Goal: Information Seeking & Learning: Learn about a topic

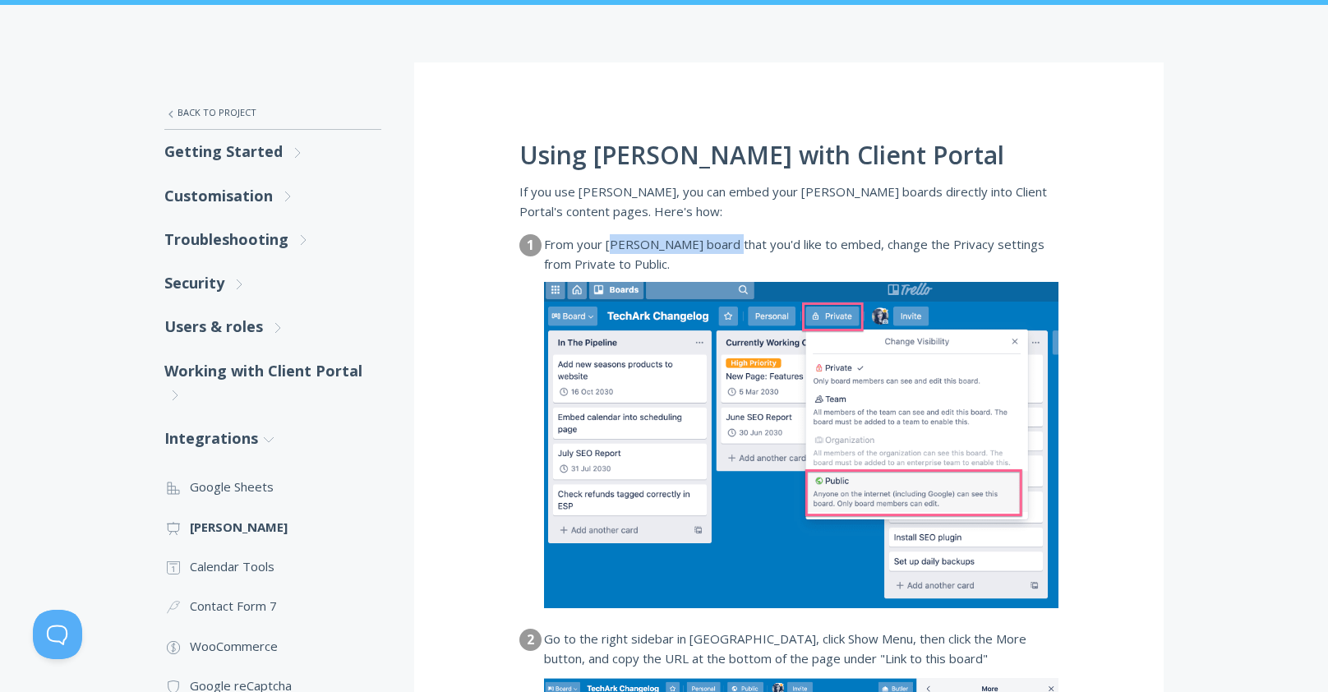
drag, startPoint x: 617, startPoint y: 248, endPoint x: 721, endPoint y: 242, distance: 103.8
click at [718, 241] on dd "From your Trello board that you'd like to embed, change the Privacy settings fr…" at bounding box center [801, 254] width 514 height 40
click at [721, 242] on dd "From your Trello board that you'd like to embed, change the Privacy settings fr…" at bounding box center [801, 254] width 514 height 40
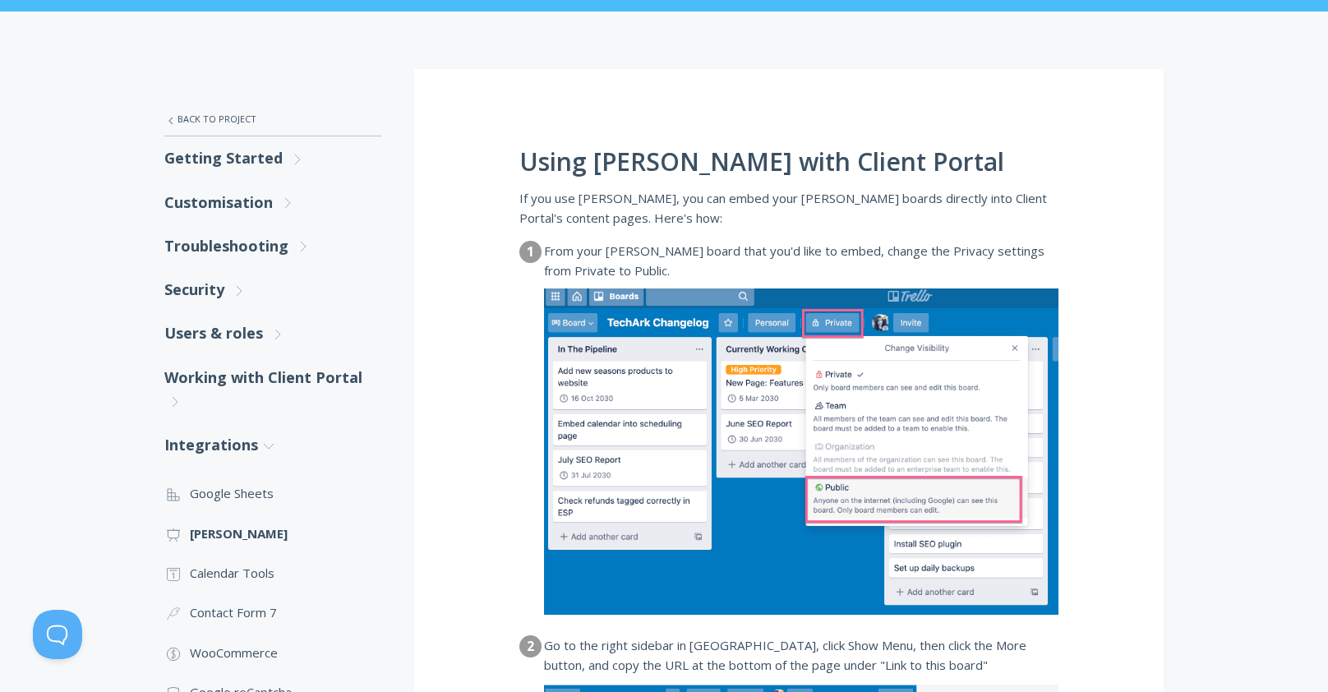
scroll to position [210, 0]
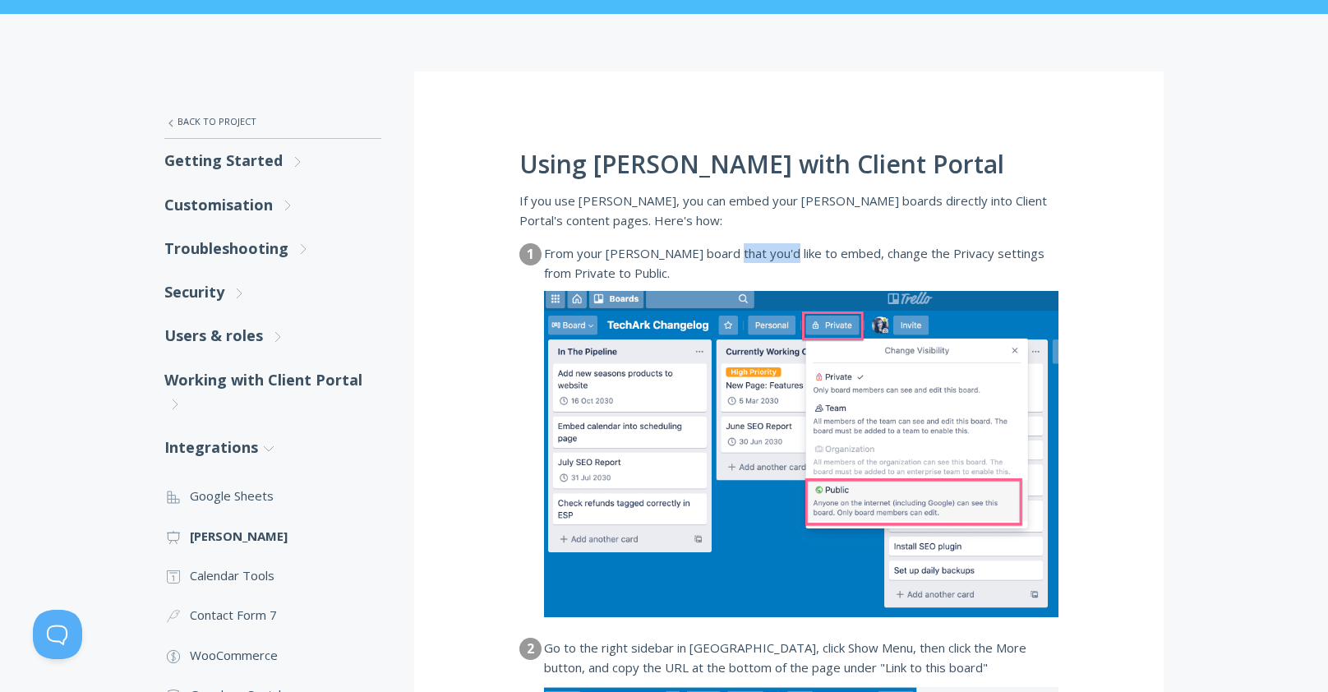
drag, startPoint x: 717, startPoint y: 245, endPoint x: 786, endPoint y: 250, distance: 68.4
click at [786, 250] on dd "From your Trello board that you'd like to embed, change the Privacy settings fr…" at bounding box center [801, 263] width 514 height 40
click at [789, 250] on dd "From your Trello board that you'd like to embed, change the Privacy settings fr…" at bounding box center [801, 263] width 514 height 40
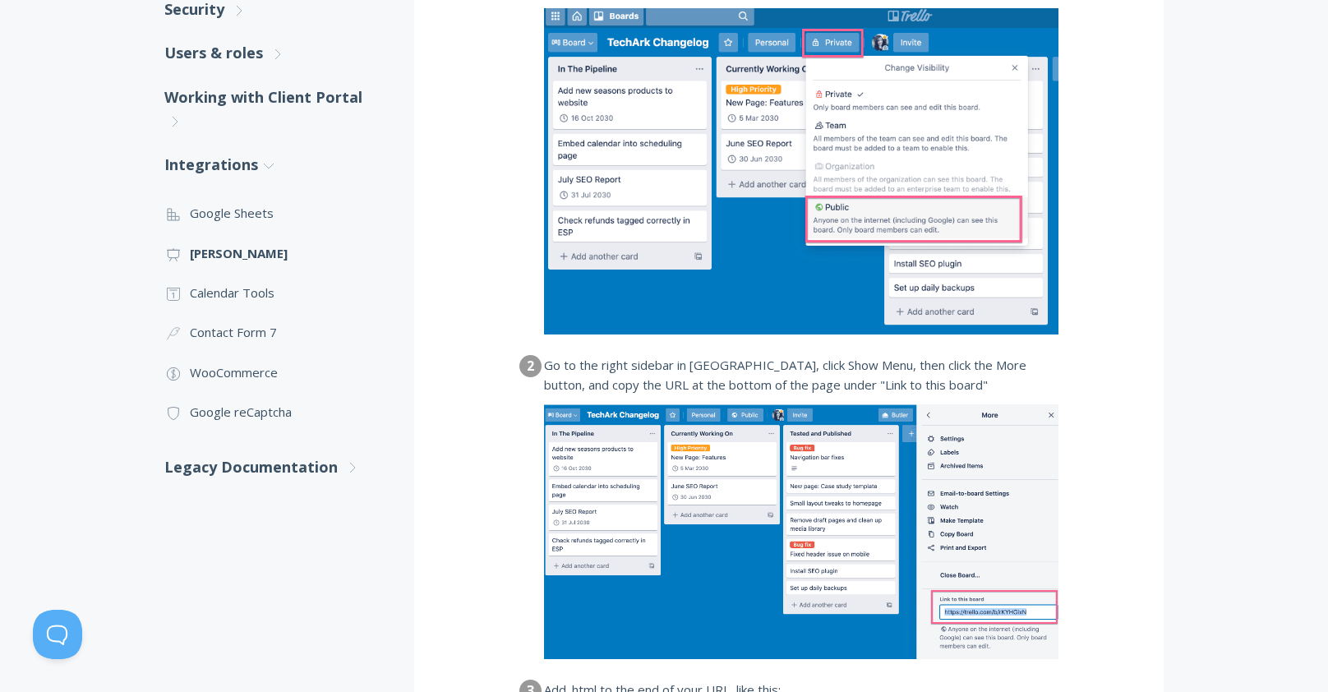
scroll to position [0, 0]
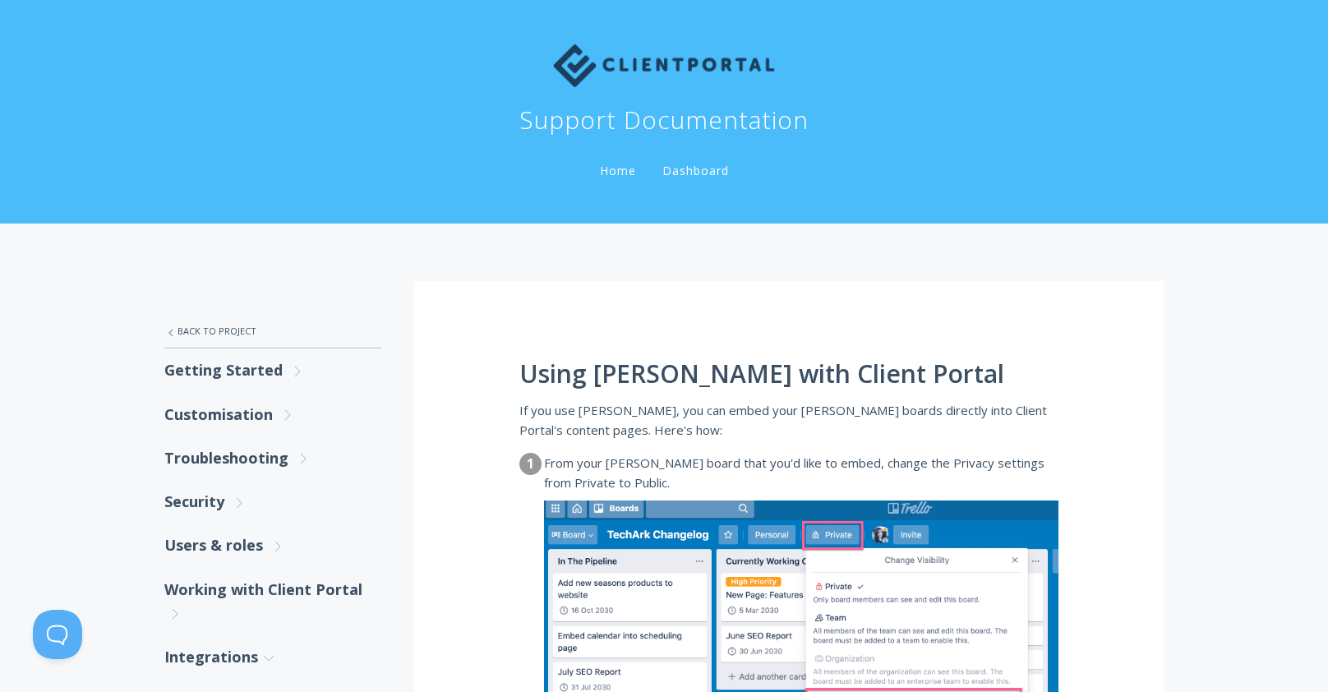
click at [623, 168] on link "Home" at bounding box center [618, 171] width 43 height 16
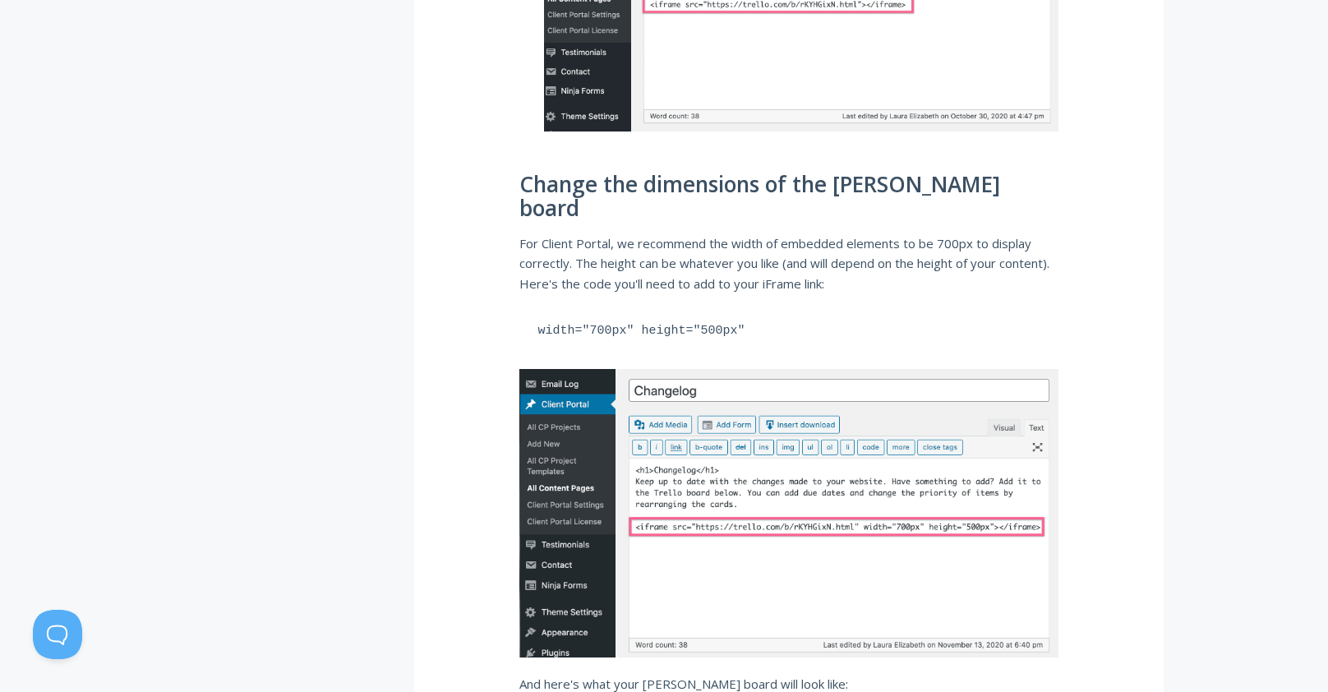
scroll to position [2256, 0]
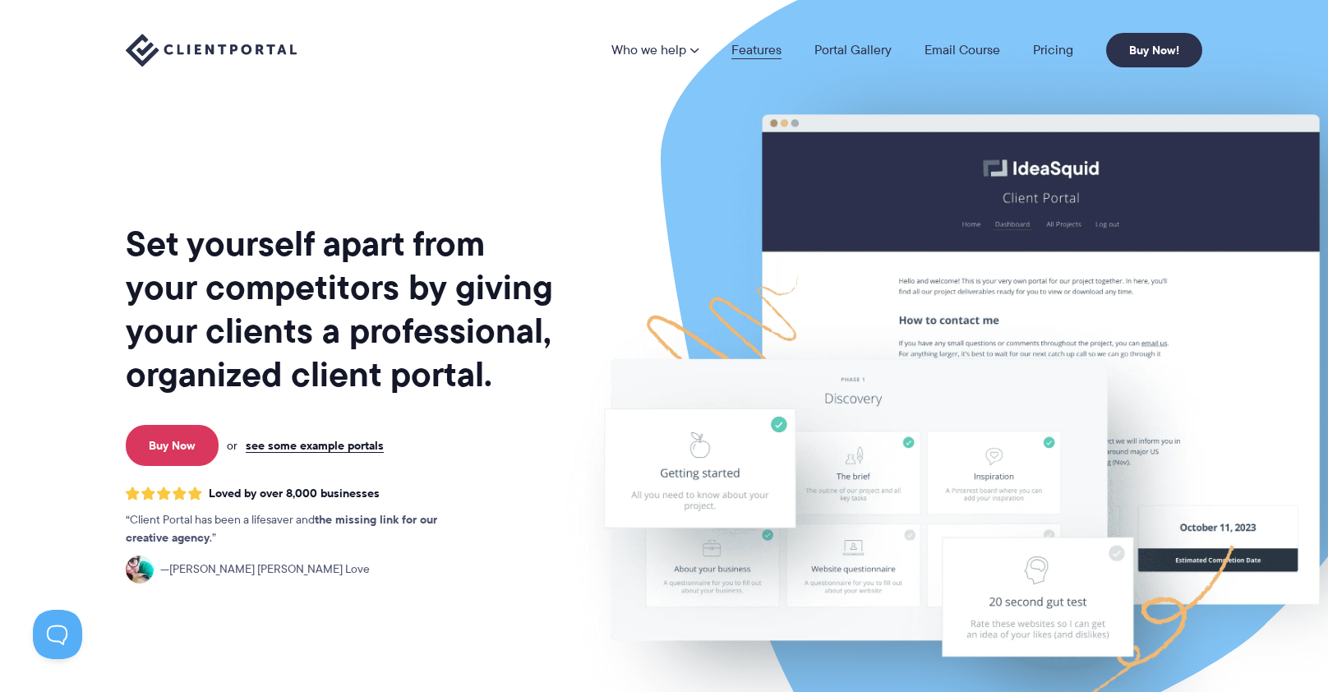
click at [754, 56] on link "Features" at bounding box center [756, 50] width 50 height 13
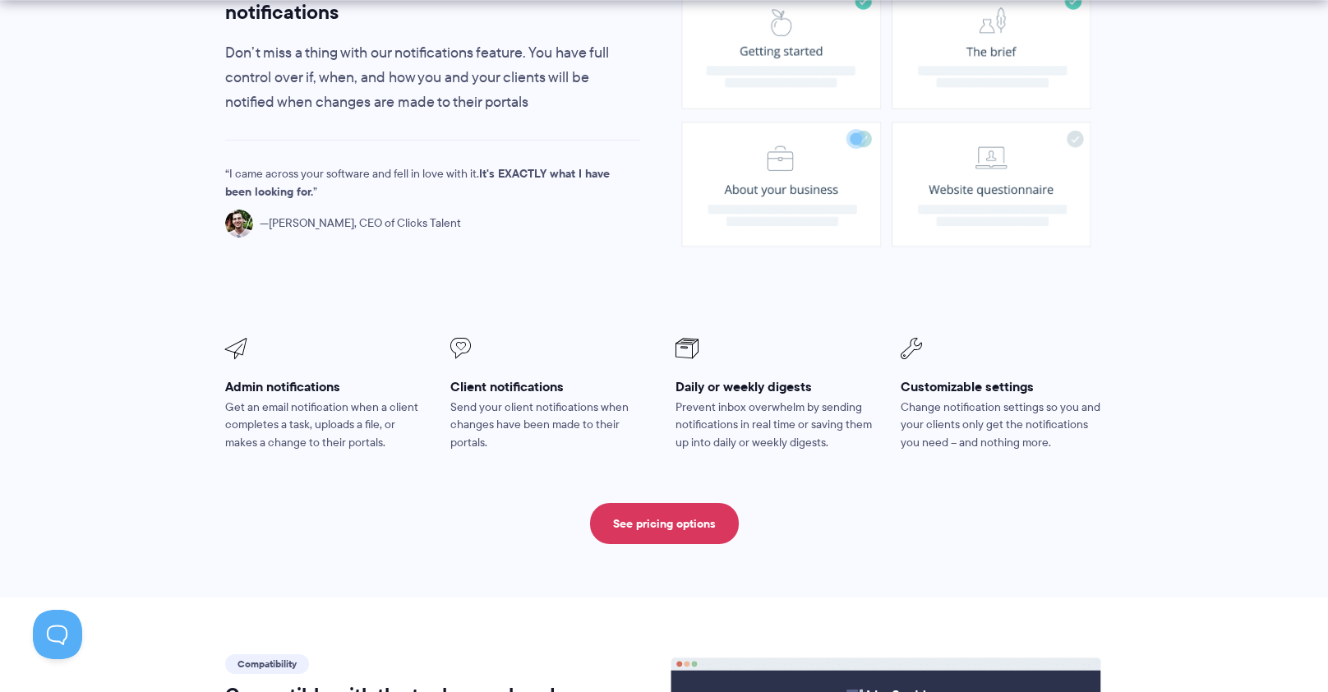
scroll to position [1603, 0]
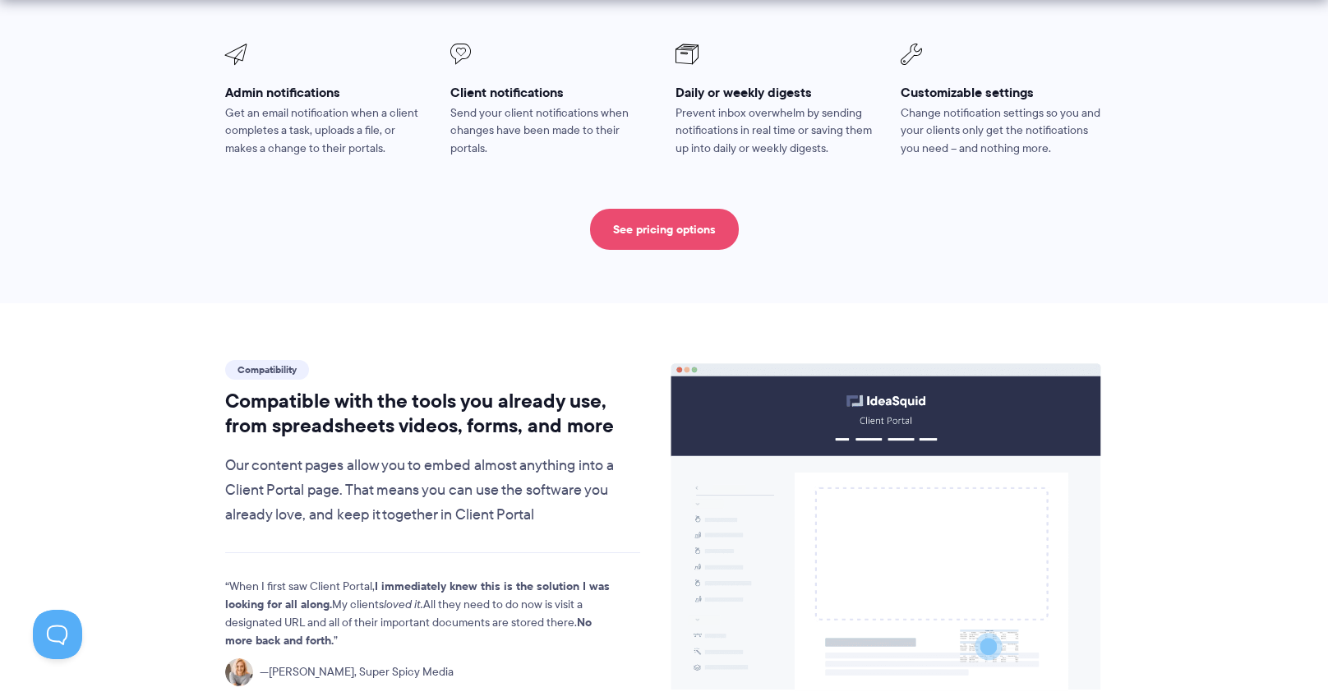
click at [653, 209] on link "See pricing options" at bounding box center [664, 229] width 149 height 41
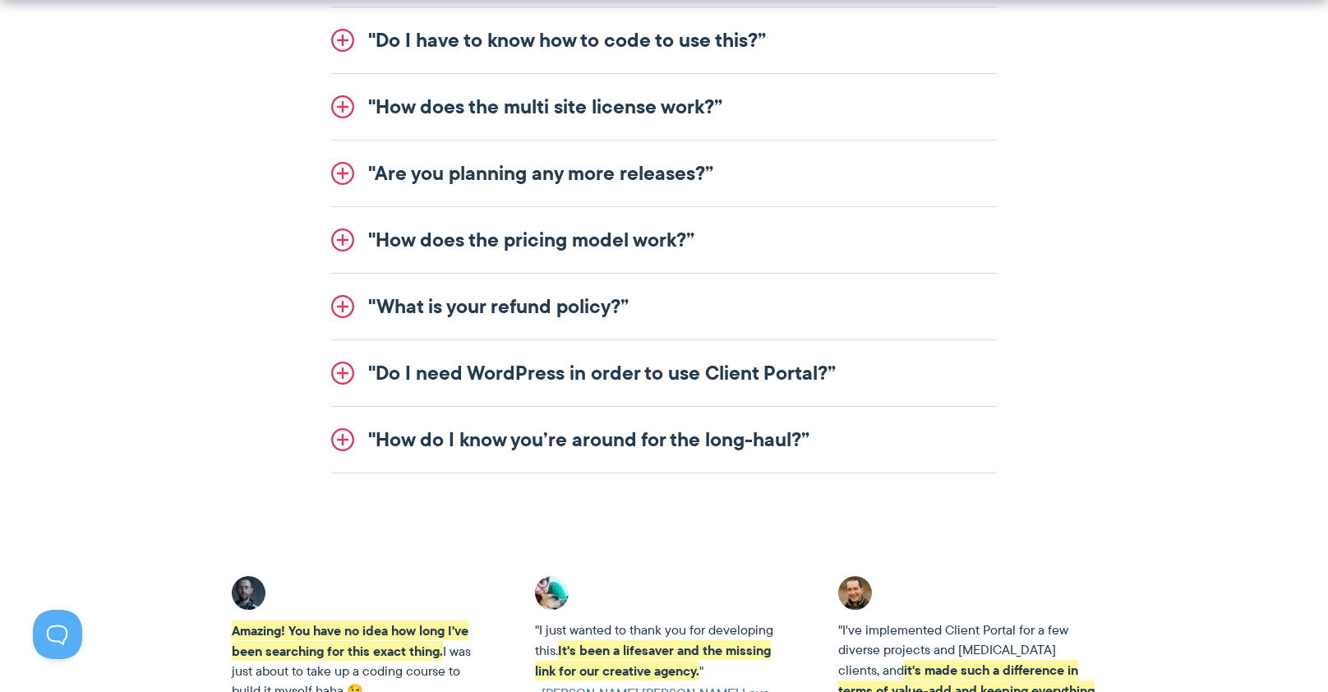
scroll to position [2666, 0]
